Goal: Task Accomplishment & Management: Complete application form

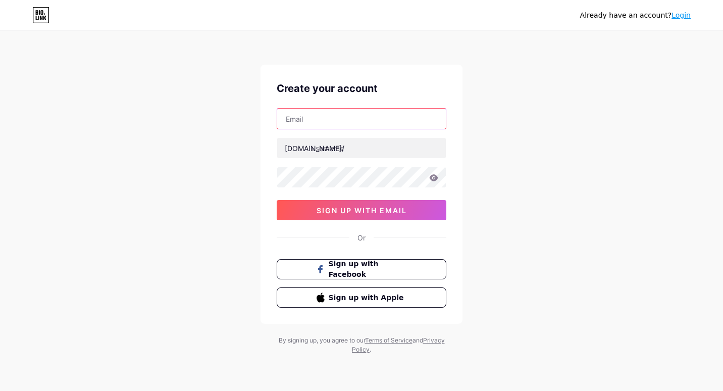
click at [323, 123] on input "text" at bounding box center [361, 119] width 169 height 20
click at [237, 136] on div "Already have an account? Login Create your account bio.link/ sign up with email…" at bounding box center [361, 193] width 723 height 386
click at [358, 272] on span "Sign up with Facebook" at bounding box center [367, 269] width 79 height 22
